Goal: Transaction & Acquisition: Purchase product/service

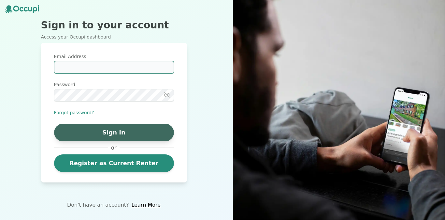
type input "**********"
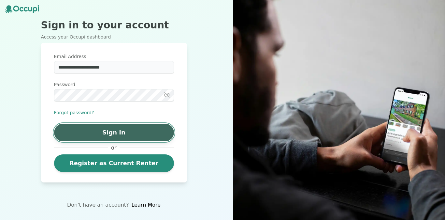
click at [107, 133] on button "Sign In" at bounding box center [114, 133] width 120 height 18
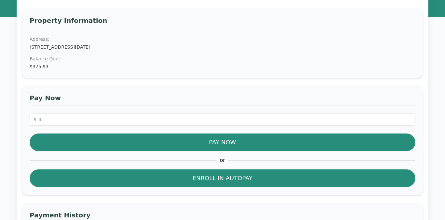
scroll to position [57, 0]
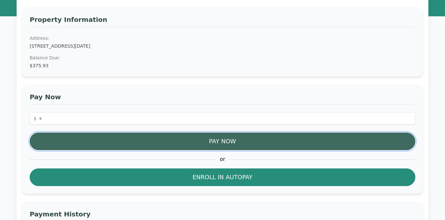
click at [215, 143] on button "Pay Now" at bounding box center [223, 141] width 386 height 18
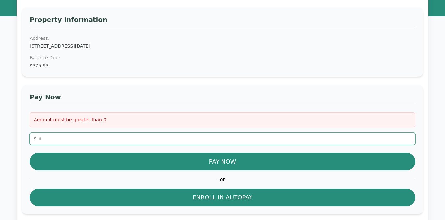
click at [42, 140] on input "number" at bounding box center [223, 138] width 386 height 12
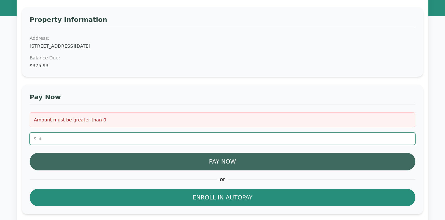
type input "******"
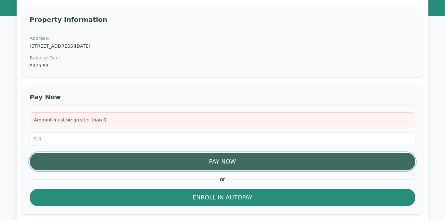
click at [226, 162] on button "Pay Now" at bounding box center [223, 162] width 386 height 18
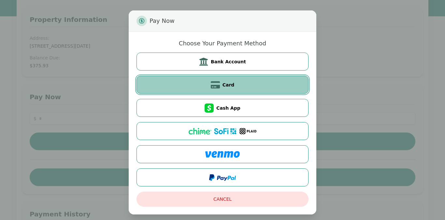
click at [228, 83] on span "Card" at bounding box center [229, 85] width 12 height 7
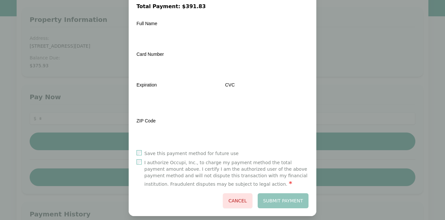
scroll to position [86, 0]
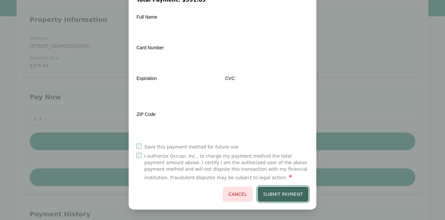
click at [286, 196] on button "Submit Payment" at bounding box center [283, 194] width 51 height 15
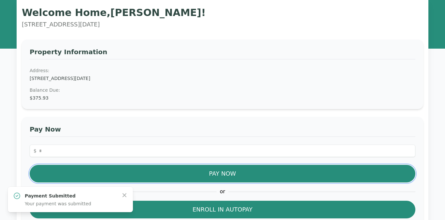
scroll to position [0, 0]
